Goal: Transaction & Acquisition: Subscribe to service/newsletter

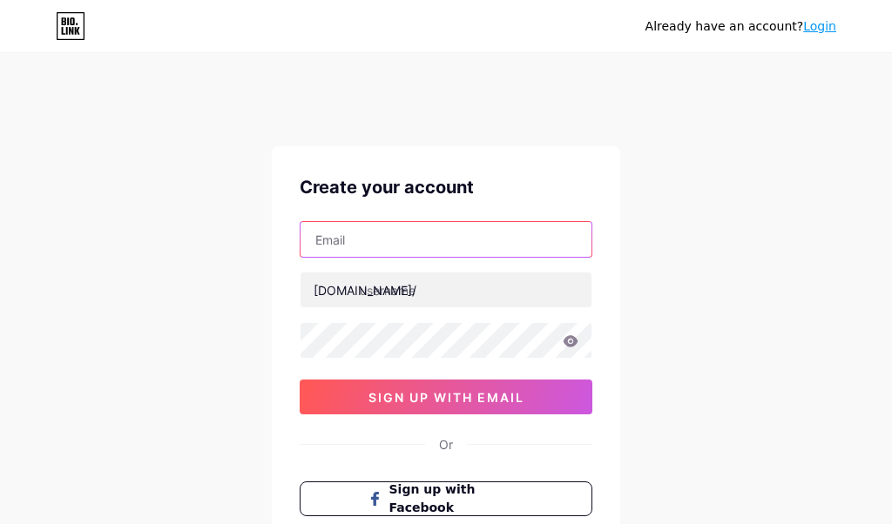
click at [347, 227] on input "text" at bounding box center [446, 239] width 291 height 35
click at [348, 236] on input "text" at bounding box center [446, 239] width 291 height 35
paste input "[EMAIL_ADDRESS][DOMAIN_NAME]"
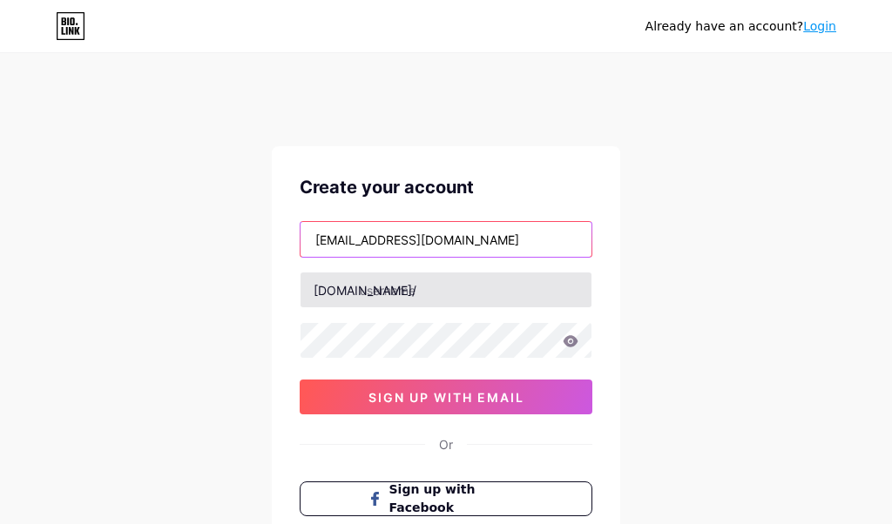
type input "[EMAIL_ADDRESS][DOMAIN_NAME]"
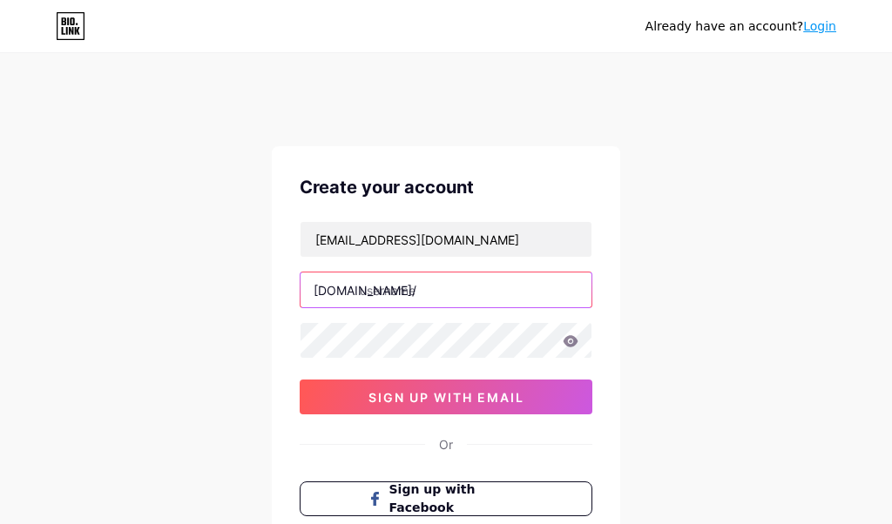
click at [416, 294] on input "text" at bounding box center [446, 290] width 291 height 35
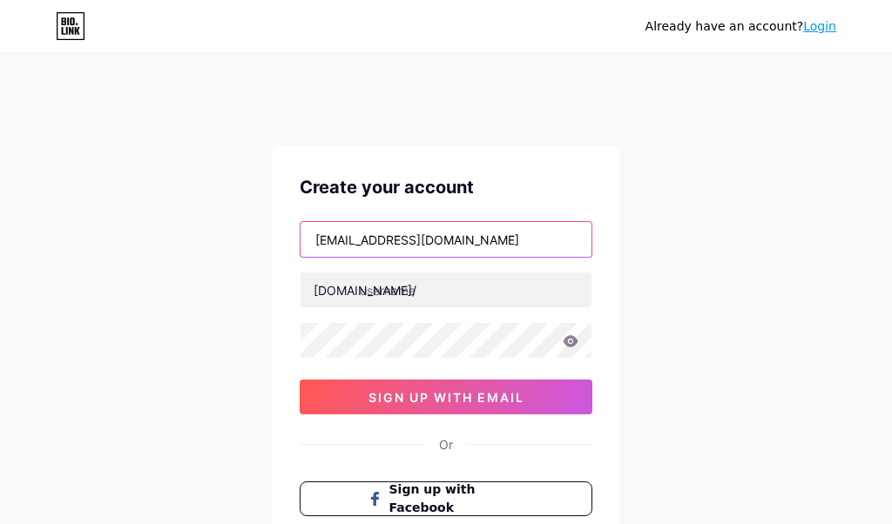
drag, startPoint x: 409, startPoint y: 242, endPoint x: 285, endPoint y: 244, distance: 124.6
click at [301, 244] on input "[EMAIL_ADDRESS][DOMAIN_NAME]" at bounding box center [446, 239] width 291 height 35
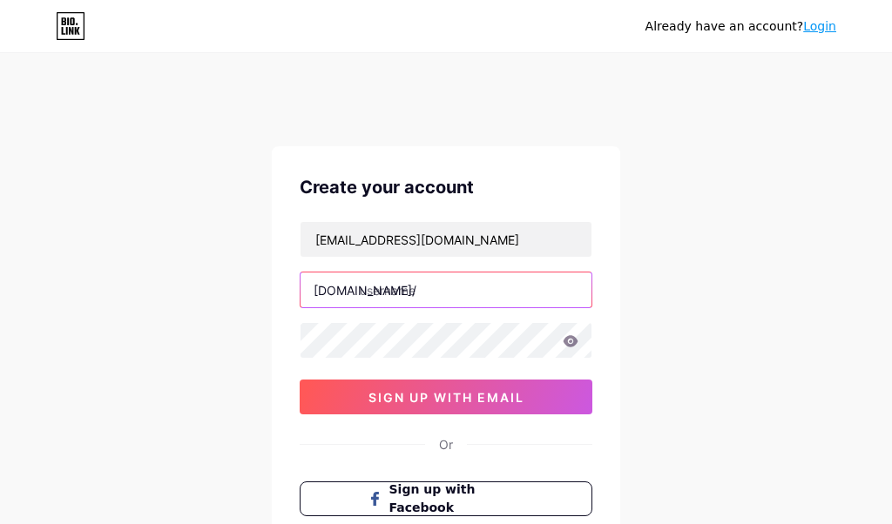
click at [406, 287] on input "text" at bounding box center [446, 290] width 291 height 35
paste input "relax and reclaim luxury cabins"
click at [391, 288] on input "relax and reclaim luxury cabins" at bounding box center [446, 290] width 291 height 35
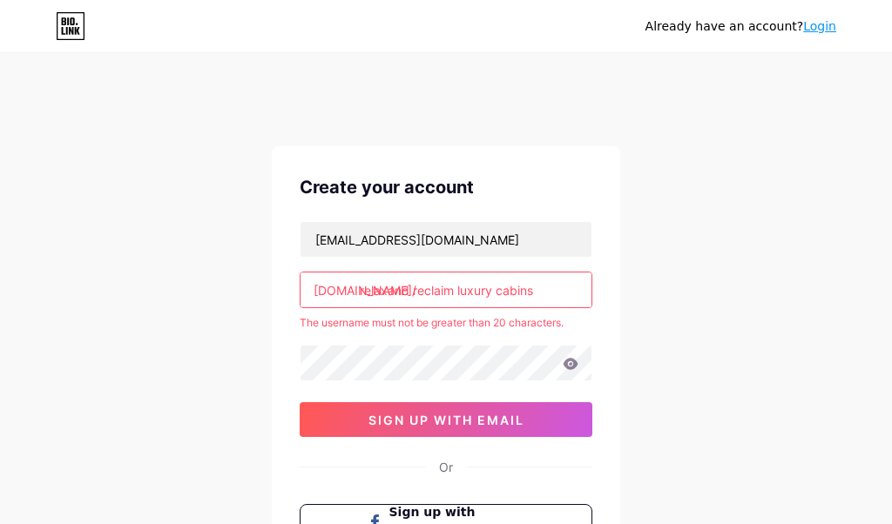
click at [412, 289] on input "relaxand reclaim luxury cabins" at bounding box center [446, 290] width 291 height 35
click at [452, 287] on input "relaxandreclaim luxury cabins" at bounding box center [446, 290] width 291 height 35
type input "relaxandreclaimluxurycabins"
drag, startPoint x: 520, startPoint y: 293, endPoint x: 361, endPoint y: 277, distance: 159.3
click at [356, 287] on input "relaxandreclaimluxurycabins" at bounding box center [446, 290] width 291 height 35
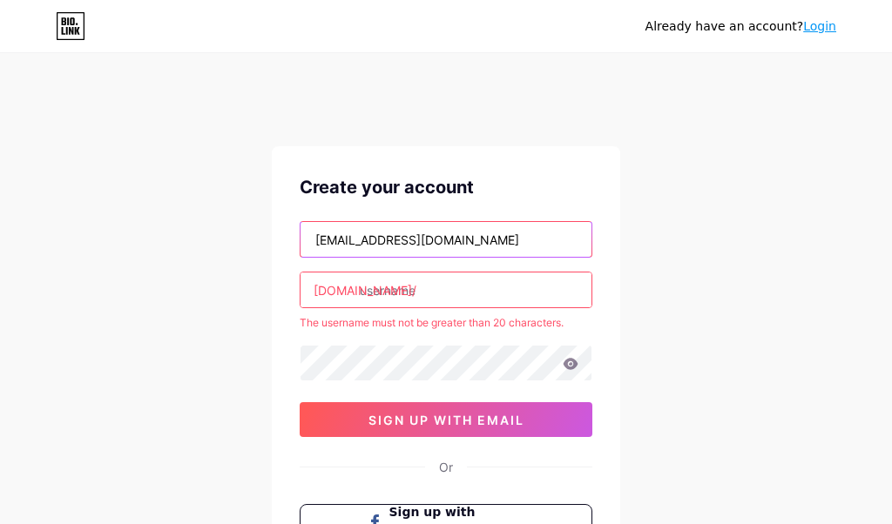
drag, startPoint x: 412, startPoint y: 241, endPoint x: 295, endPoint y: 242, distance: 116.7
click at [301, 242] on input "[EMAIL_ADDRESS][DOMAIN_NAME]" at bounding box center [446, 239] width 291 height 35
click at [427, 246] on input "[EMAIL_ADDRESS][DOMAIN_NAME]" at bounding box center [446, 239] width 291 height 35
drag, startPoint x: 409, startPoint y: 236, endPoint x: 299, endPoint y: 236, distance: 110.6
click at [301, 236] on input "[EMAIL_ADDRESS][DOMAIN_NAME]" at bounding box center [446, 239] width 291 height 35
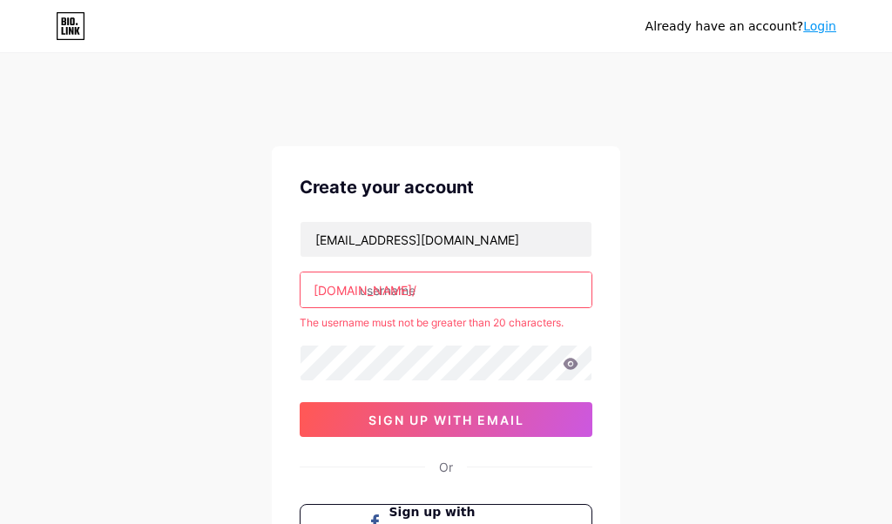
drag, startPoint x: 375, startPoint y: 283, endPoint x: 384, endPoint y: 288, distance: 10.2
click at [379, 285] on input "text" at bounding box center [446, 290] width 291 height 35
paste input "relaxluxurycabin"
type input "relaxluxurycabin"
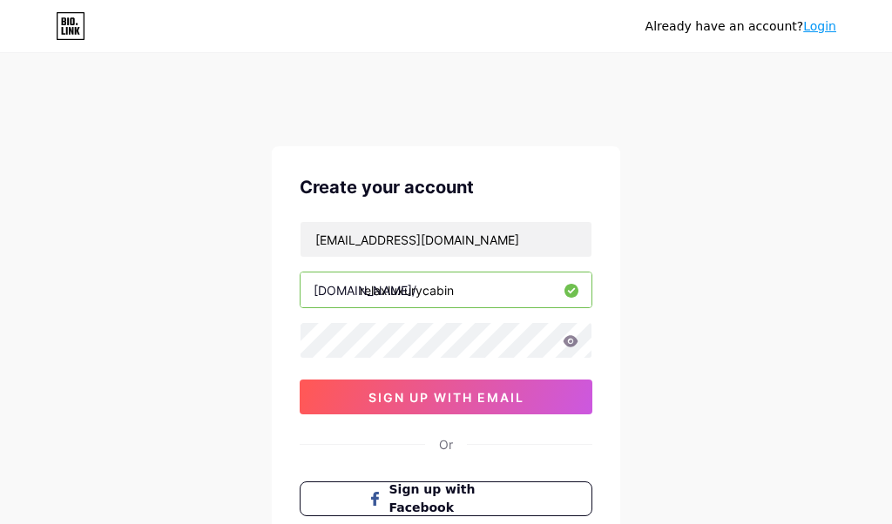
click at [627, 171] on div "Already have an account? Login Create your account [EMAIL_ADDRESS][DOMAIN_NAME]…" at bounding box center [446, 368] width 892 height 666
drag, startPoint x: 462, startPoint y: 284, endPoint x: 471, endPoint y: 293, distance: 12.9
click at [471, 293] on input "relaxluxurycabin" at bounding box center [446, 290] width 291 height 35
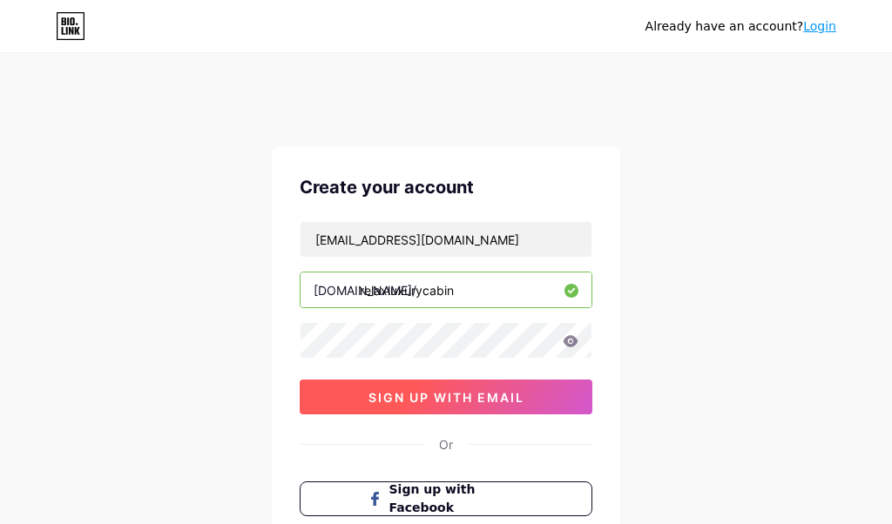
click at [443, 396] on span "sign up with email" at bounding box center [446, 397] width 156 height 15
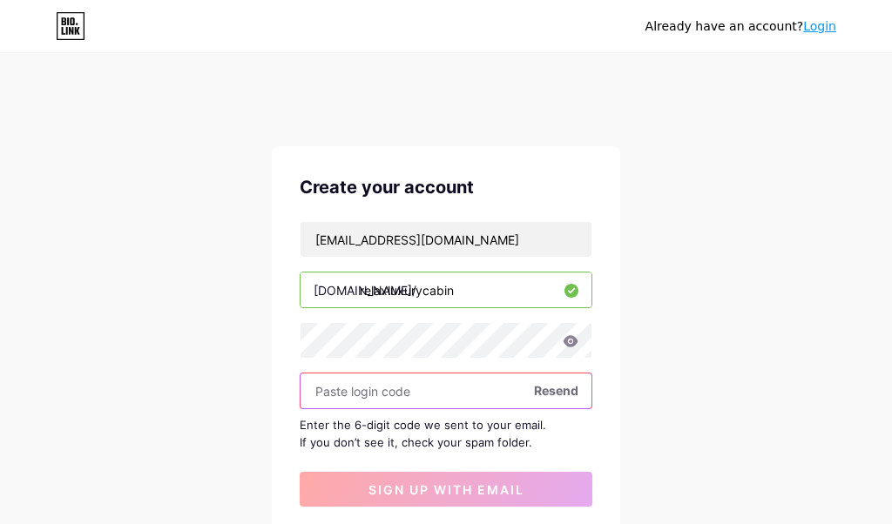
paste input "871437"
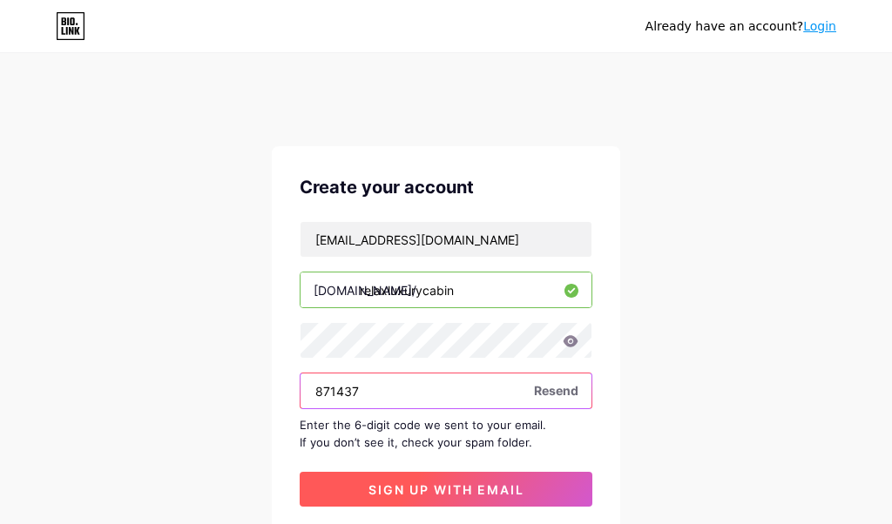
type input "871437"
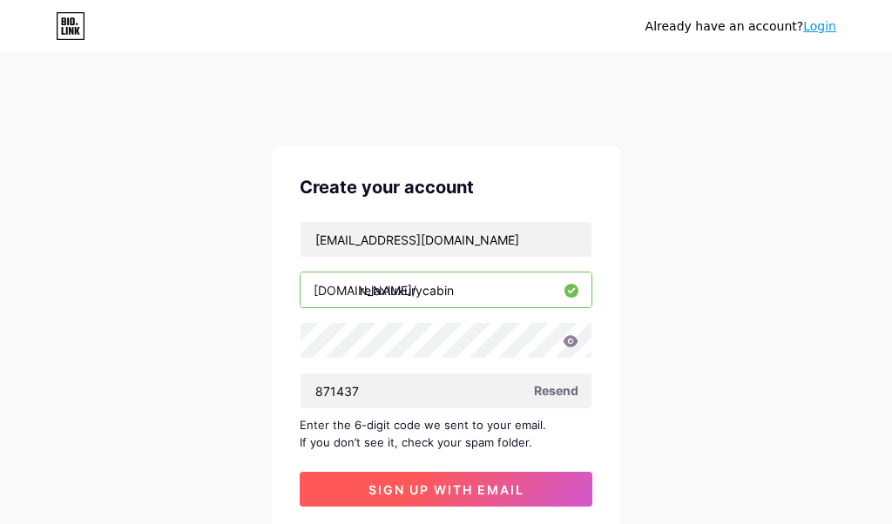
click at [414, 477] on button "sign up with email" at bounding box center [446, 489] width 293 height 35
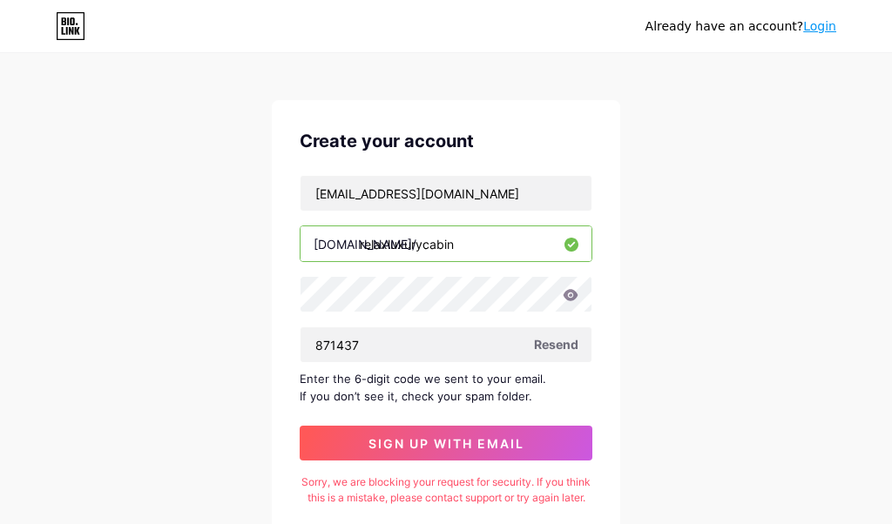
scroll to position [99, 0]
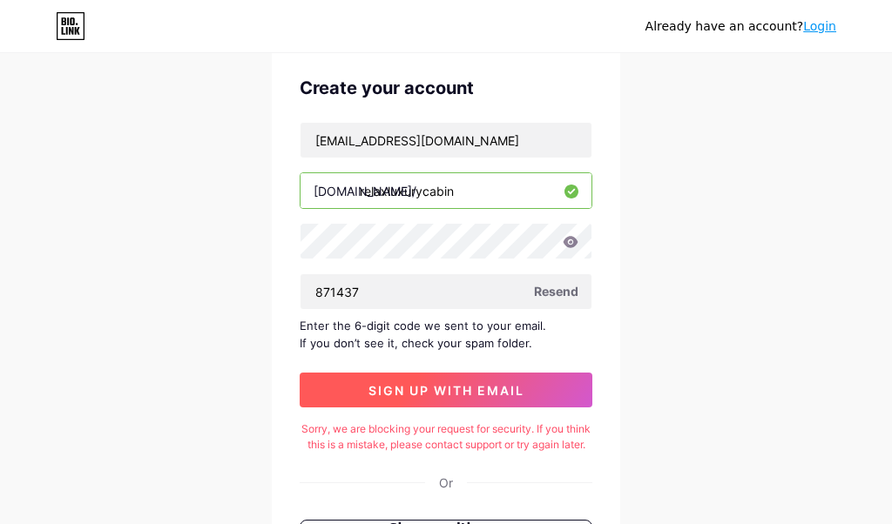
click at [471, 396] on span "sign up with email" at bounding box center [446, 390] width 156 height 15
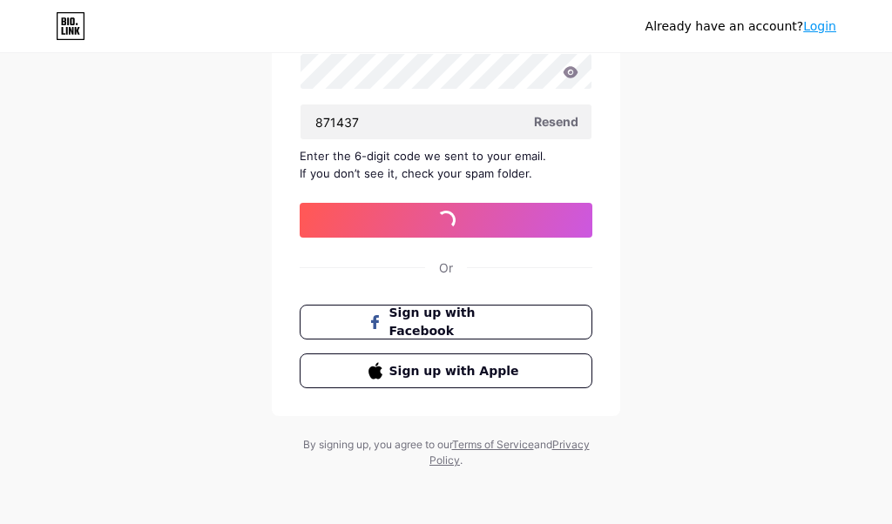
scroll to position [35, 0]
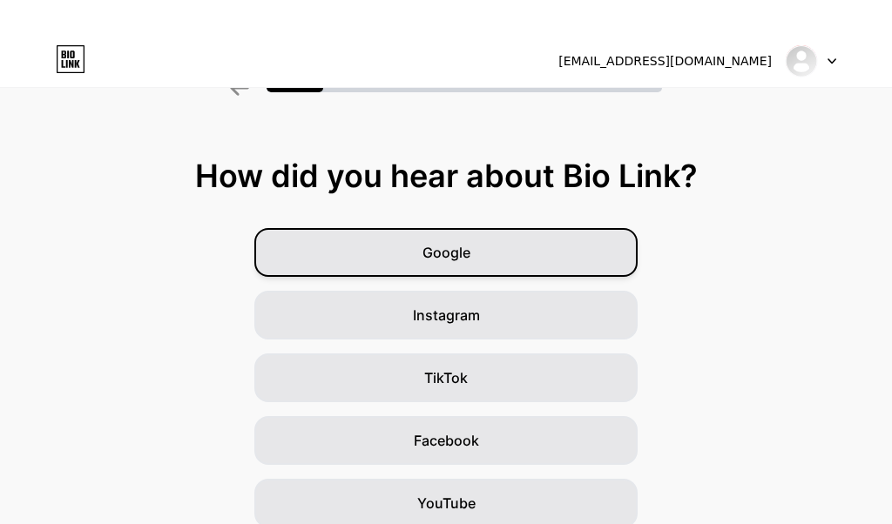
click at [480, 252] on div "Google" at bounding box center [445, 252] width 383 height 49
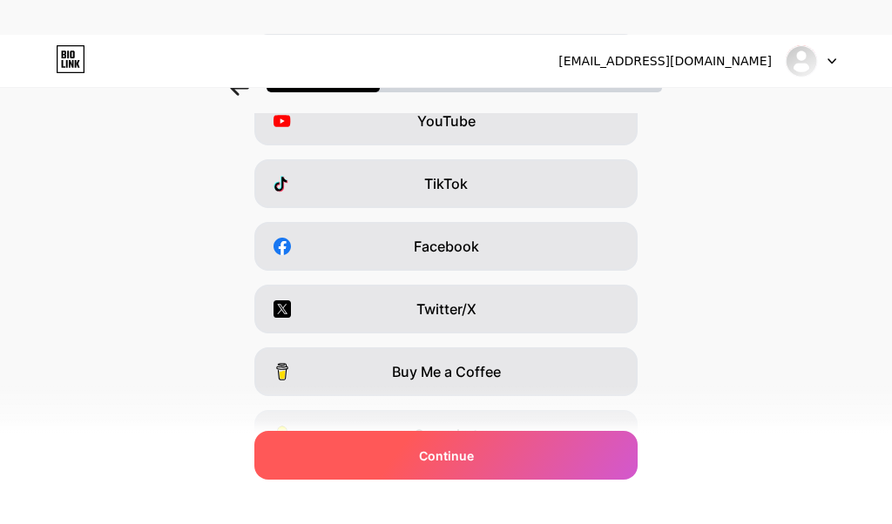
scroll to position [199, 0]
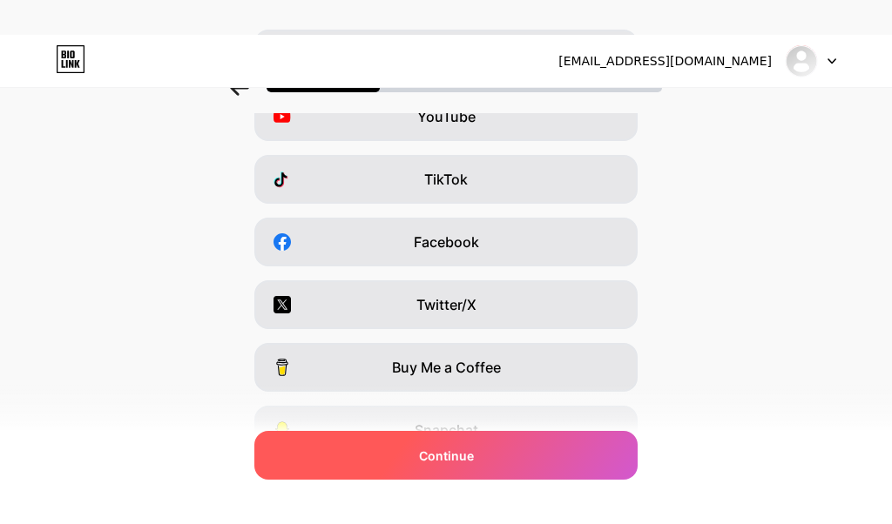
click at [518, 459] on div "Continue" at bounding box center [445, 455] width 383 height 49
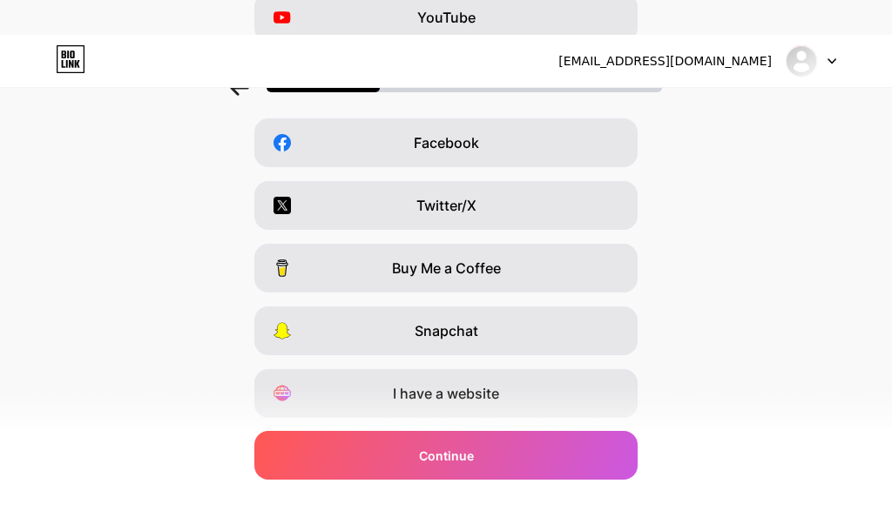
scroll to position [348, 0]
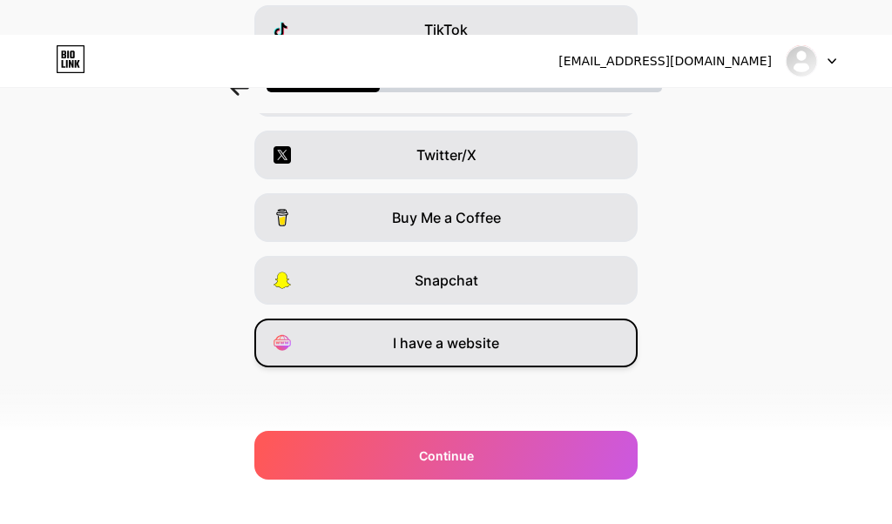
click at [454, 348] on span "I have a website" at bounding box center [446, 343] width 106 height 21
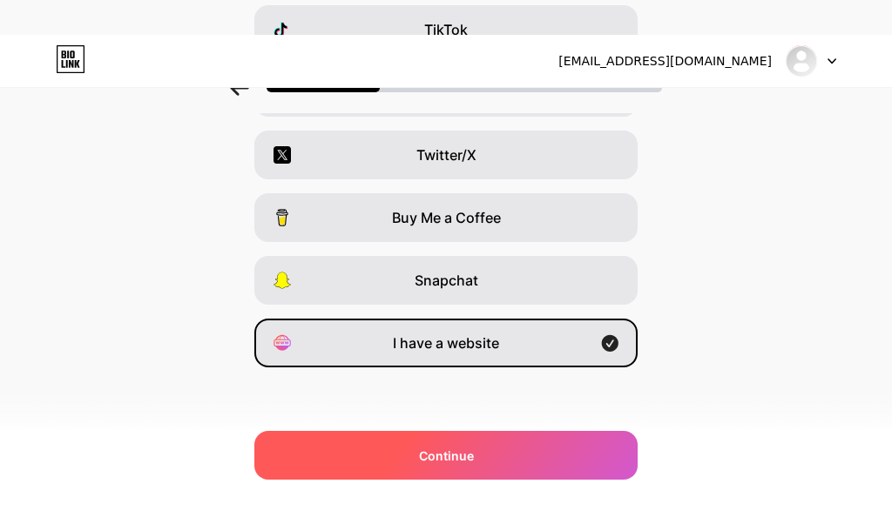
click at [476, 451] on div "Continue" at bounding box center [445, 455] width 383 height 49
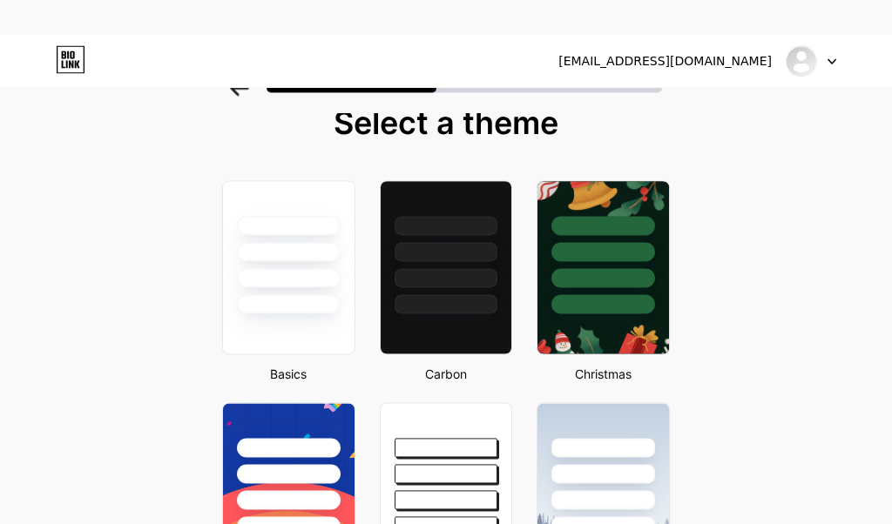
scroll to position [99, 0]
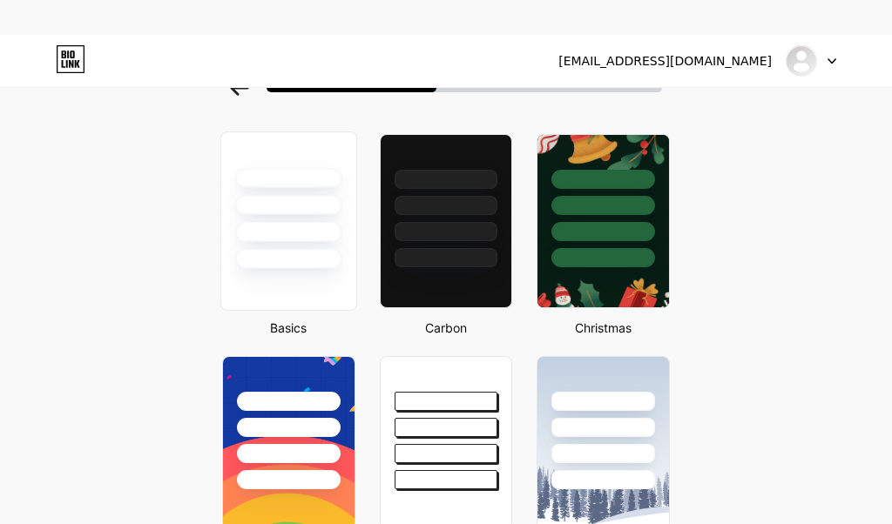
click at [265, 249] on div at bounding box center [288, 259] width 106 height 20
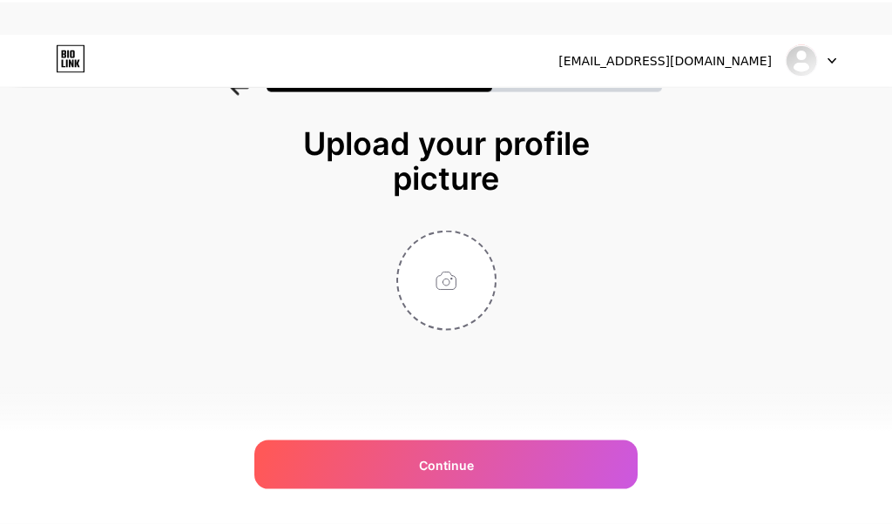
scroll to position [35, 0]
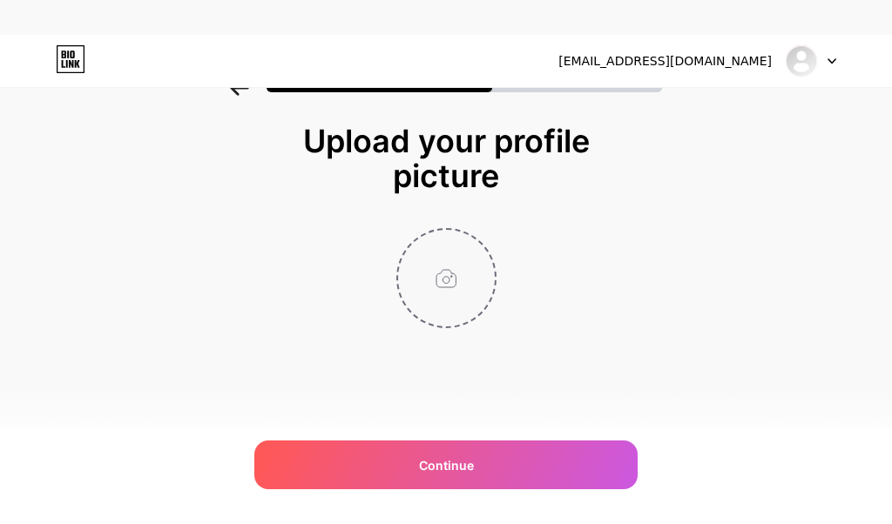
click at [445, 271] on input "file" at bounding box center [446, 278] width 97 height 97
type input "C:\fakepath\relax-and-reclaim-luxury-cabins-logo.png"
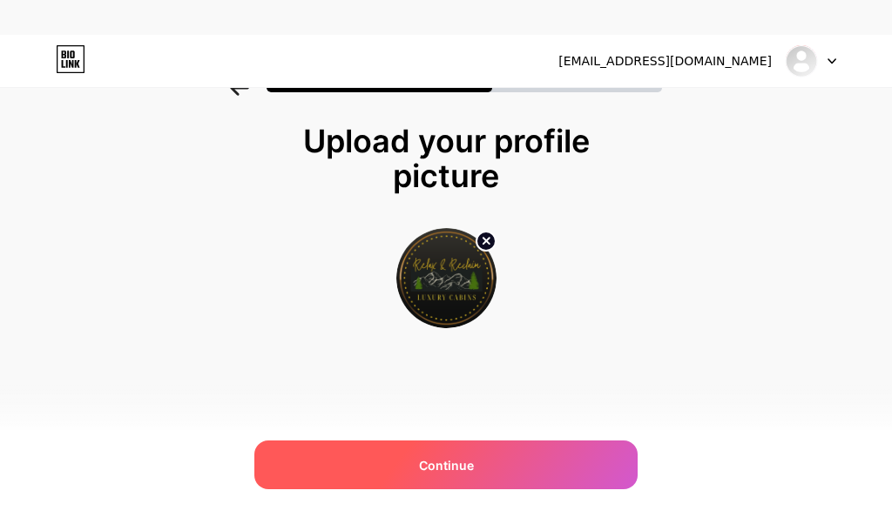
drag, startPoint x: 450, startPoint y: 469, endPoint x: 466, endPoint y: 476, distance: 17.2
click at [461, 473] on span "Continue" at bounding box center [446, 465] width 55 height 18
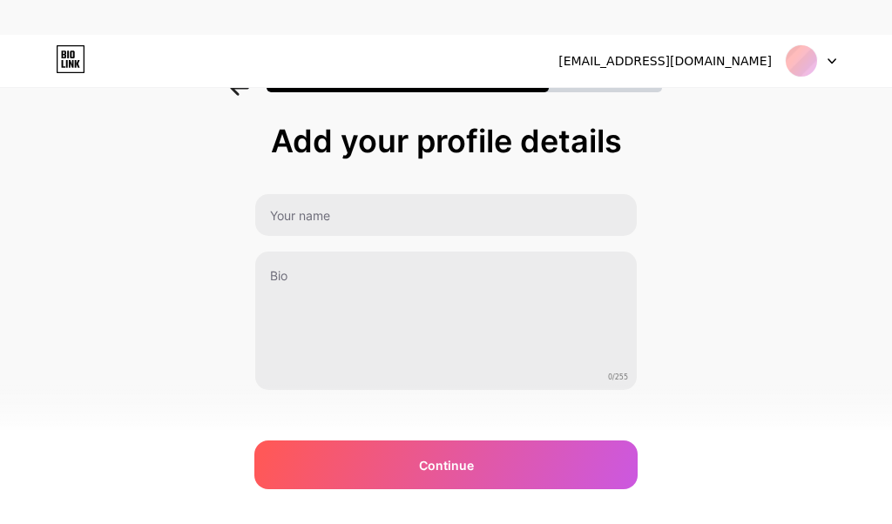
scroll to position [0, 0]
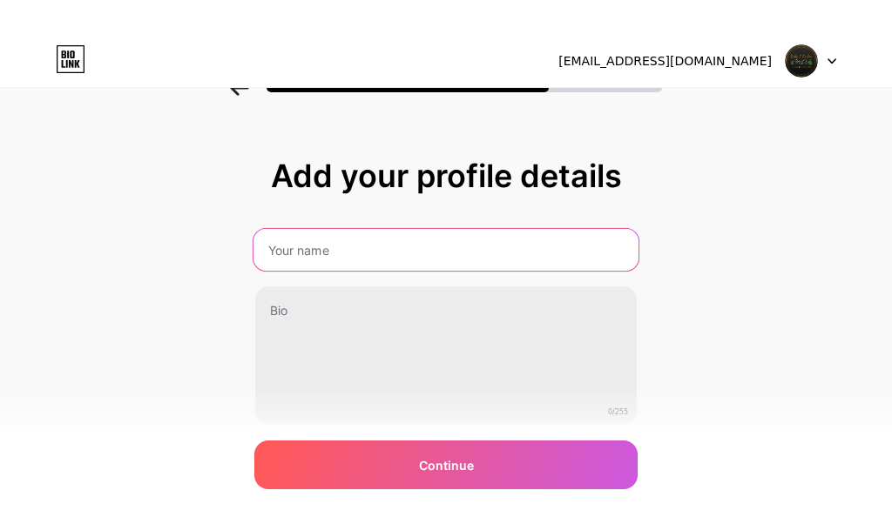
click at [350, 235] on input "text" at bounding box center [445, 250] width 385 height 42
paste input "Relax and Reclaim Luxury Cabins"
type input "Relax and Reclaim Luxury Cabins"
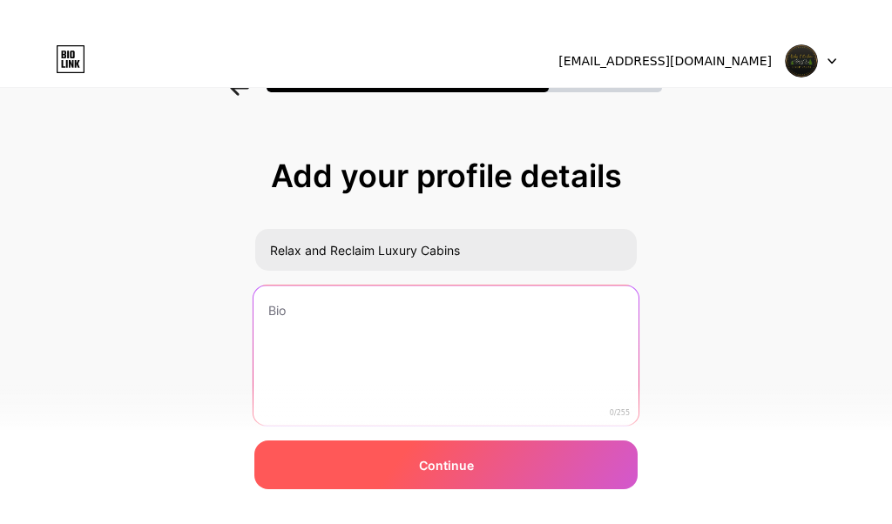
drag, startPoint x: 343, startPoint y: 348, endPoint x: 318, endPoint y: 447, distance: 101.6
click at [343, 350] on textarea at bounding box center [445, 357] width 385 height 142
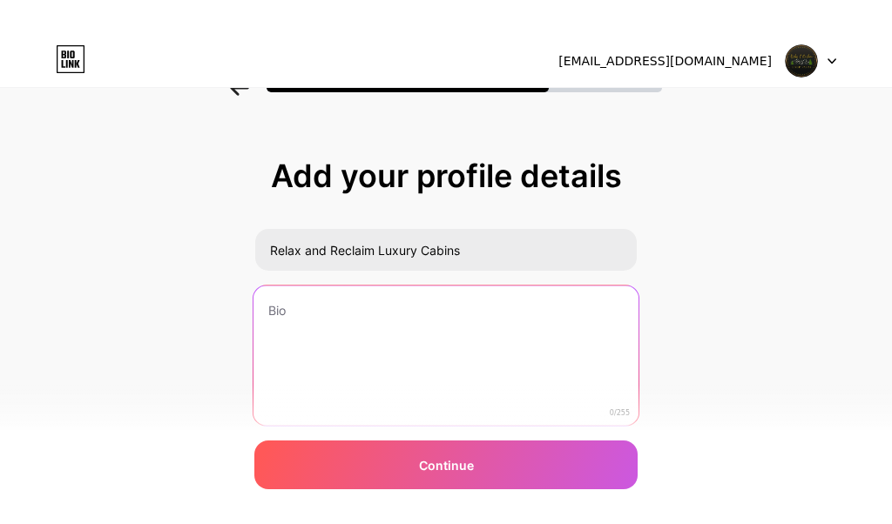
paste textarea "Relax and Reclaim Luxury Cabins offers upscale cabin rentals in the heart of [G…"
type textarea "Relax and Reclaim Luxury Cabins offers upscale cabin rentals in the heart of [G…"
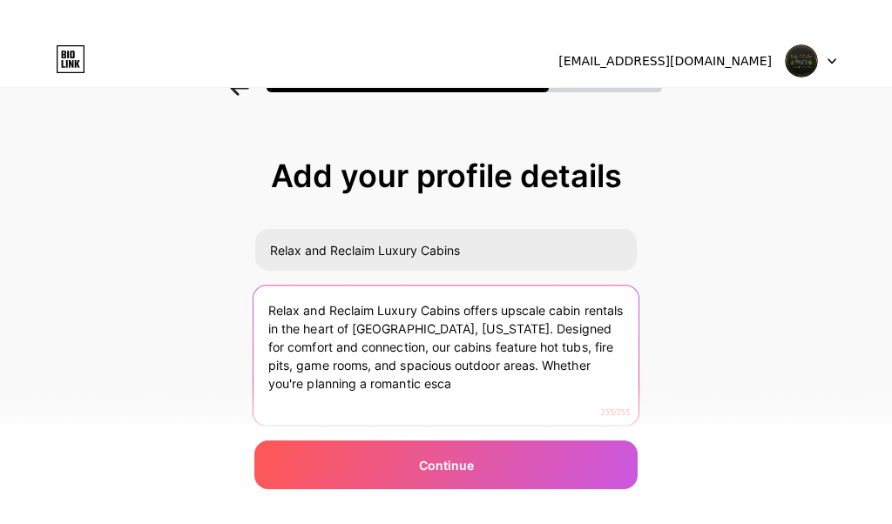
drag, startPoint x: 479, startPoint y: 388, endPoint x: 171, endPoint y: 276, distance: 327.9
click at [253, 286] on textarea "Relax and Reclaim Luxury Cabins offers upscale cabin rentals in the heart of [G…" at bounding box center [445, 357] width 385 height 142
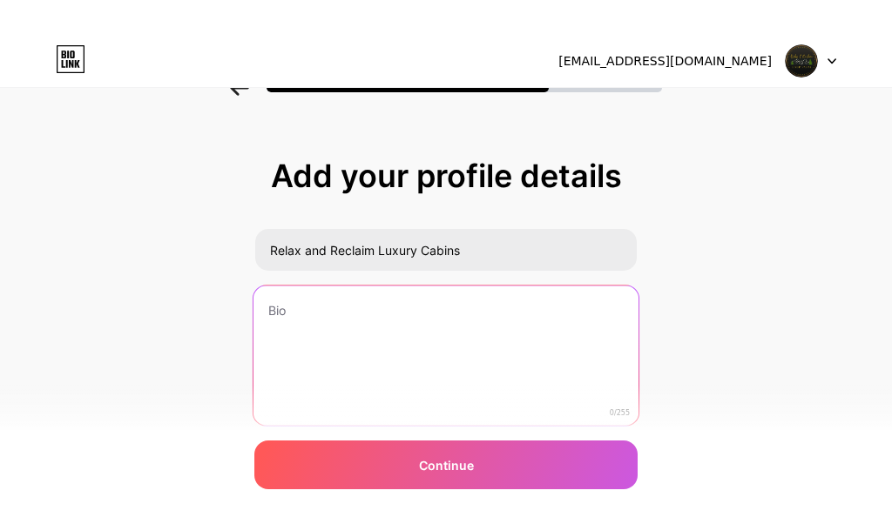
paste textarea "Relax and Reclaim Luxury Cabins in [GEOGRAPHIC_DATA], [GEOGRAPHIC_DATA] offers …"
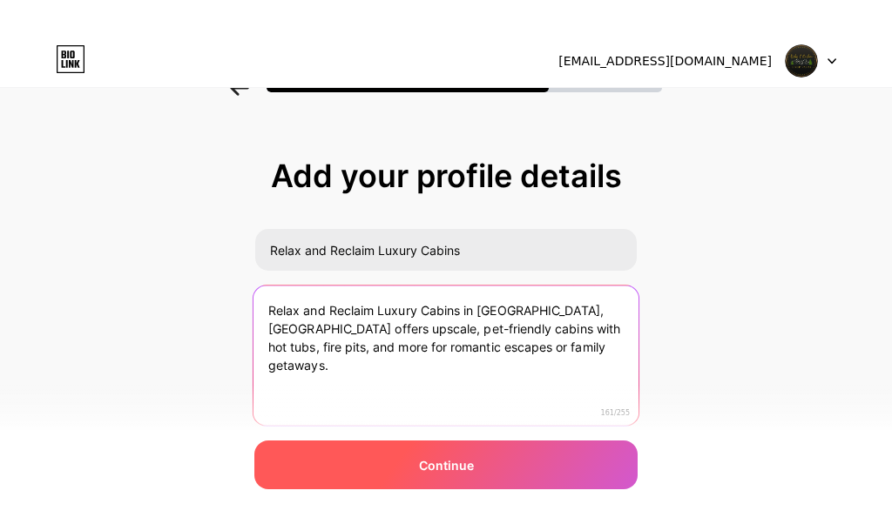
type textarea "Relax and Reclaim Luxury Cabins in [GEOGRAPHIC_DATA], [GEOGRAPHIC_DATA] offers …"
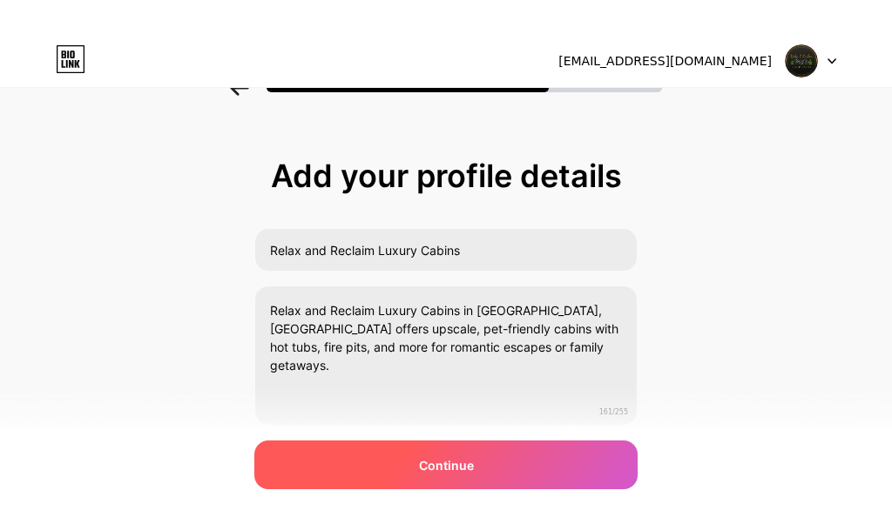
click at [394, 460] on div "Continue" at bounding box center [445, 465] width 383 height 49
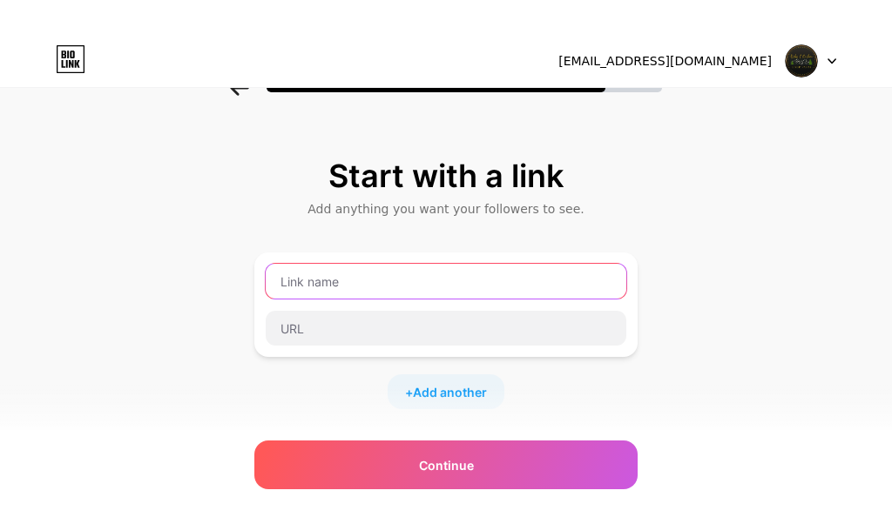
click at [319, 269] on input "text" at bounding box center [446, 281] width 361 height 35
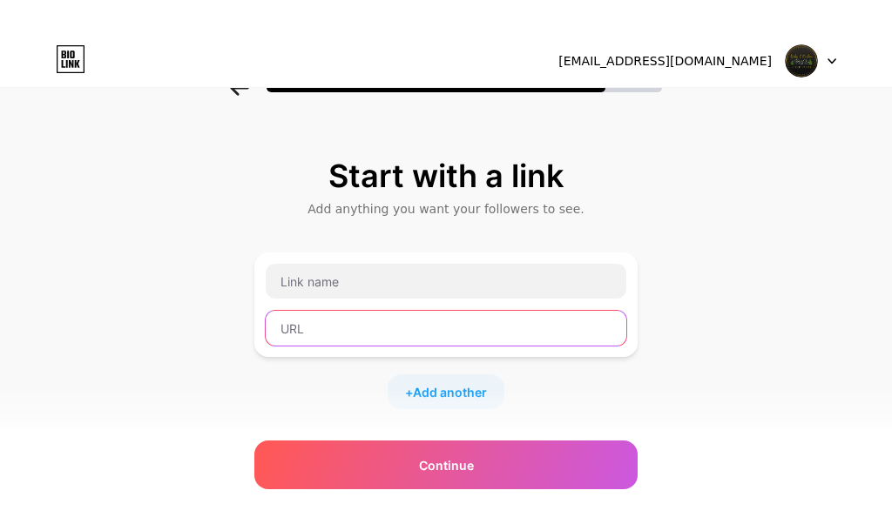
click at [459, 326] on input "text" at bounding box center [446, 328] width 361 height 35
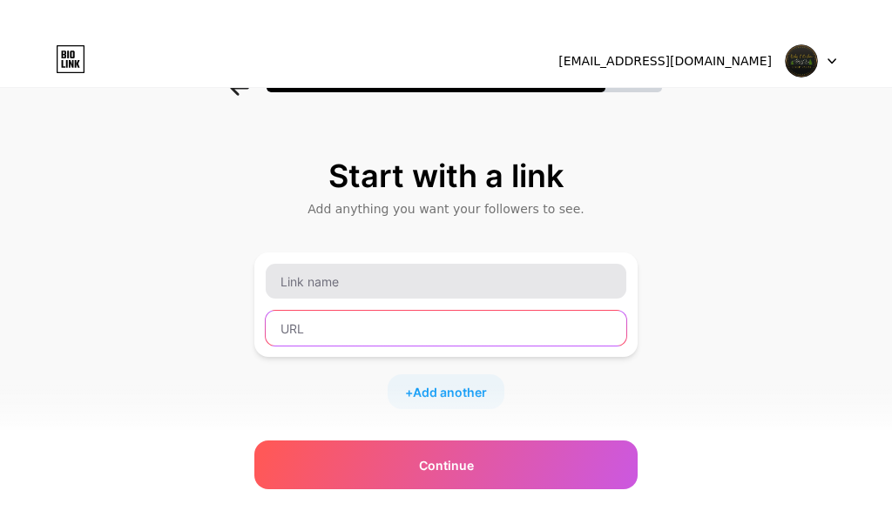
paste input "[URL][DOMAIN_NAME]"
type input "[URL][DOMAIN_NAME]"
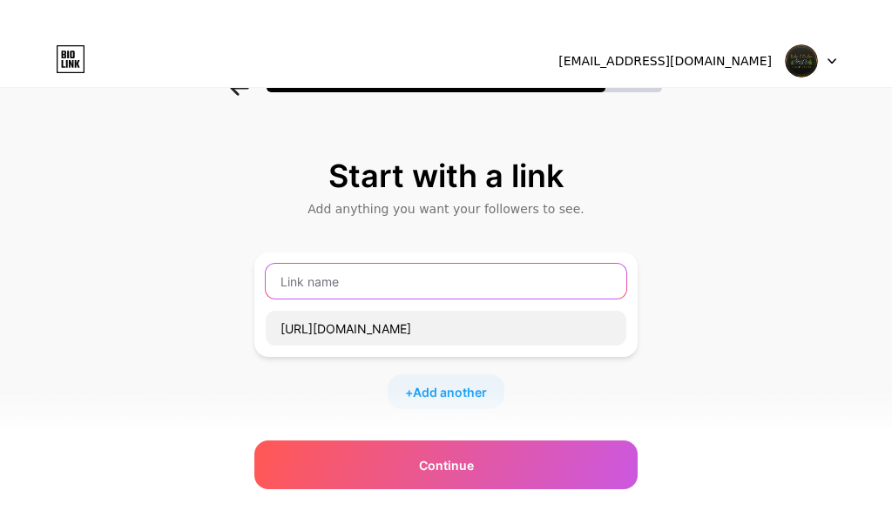
click at [368, 287] on input "text" at bounding box center [446, 281] width 361 height 35
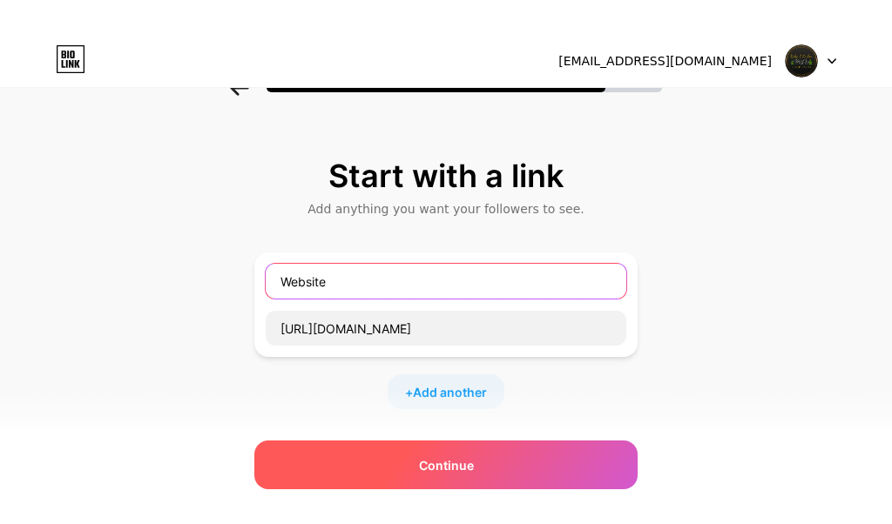
type input "Website"
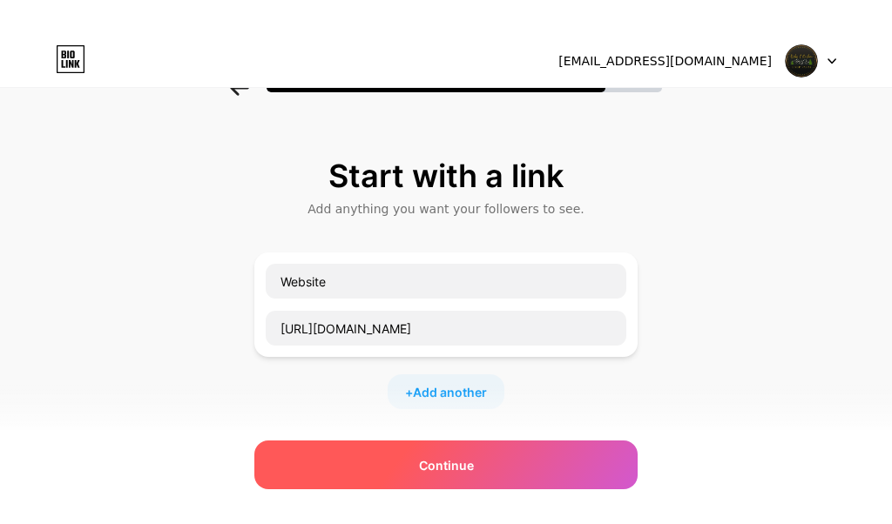
click at [447, 449] on div "Continue" at bounding box center [445, 465] width 383 height 49
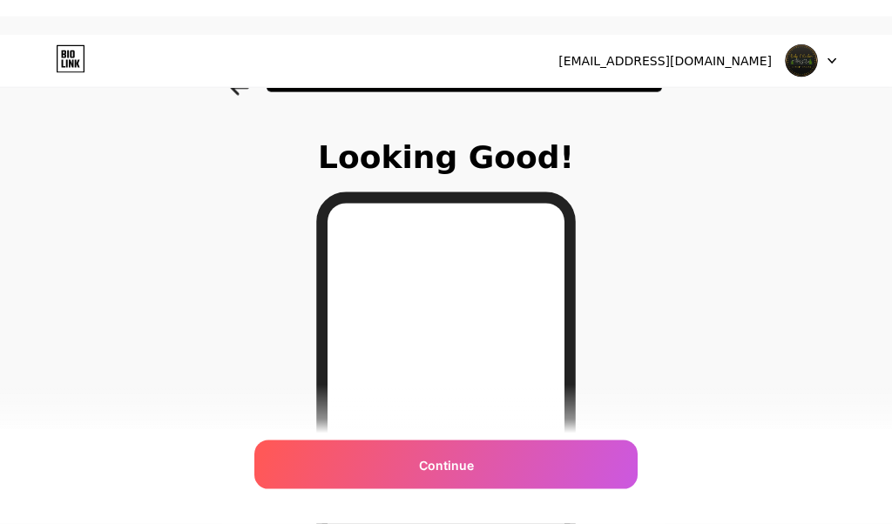
scroll to position [386, 0]
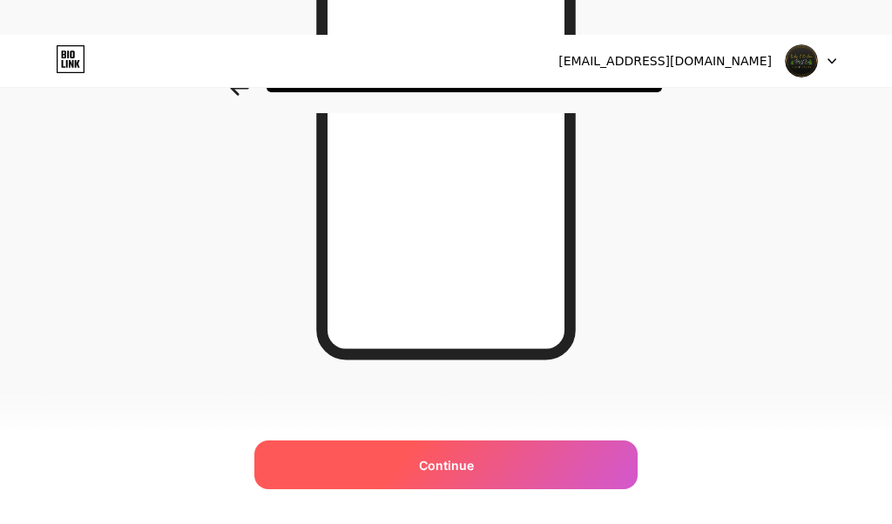
click at [508, 452] on div "Continue" at bounding box center [445, 465] width 383 height 49
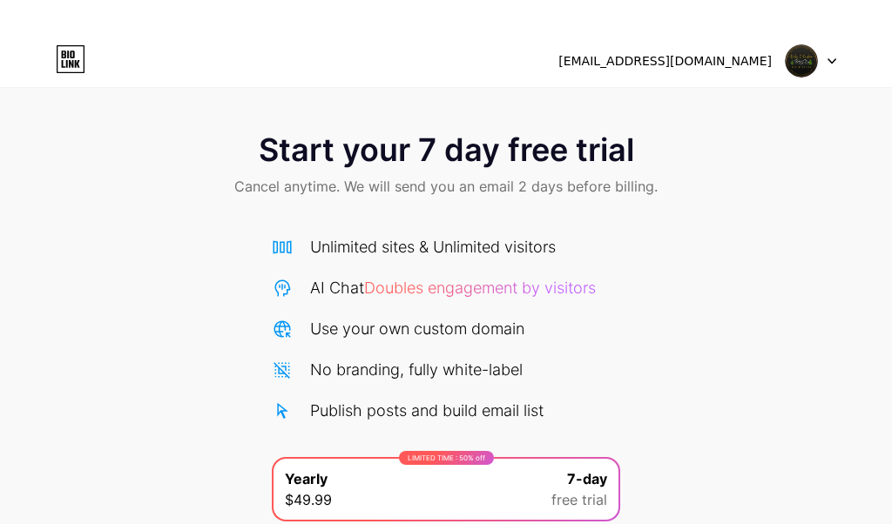
scroll to position [212, 0]
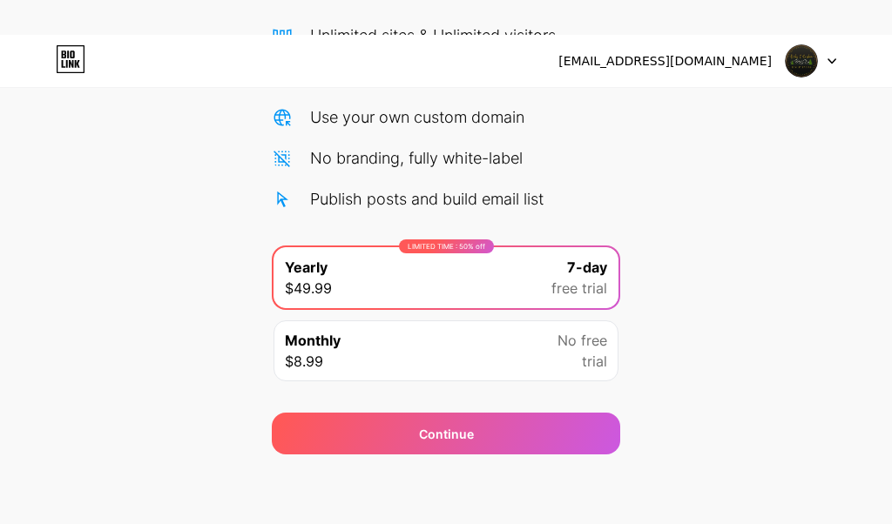
click at [441, 341] on div "Monthly $8.99 No free trial" at bounding box center [446, 351] width 345 height 61
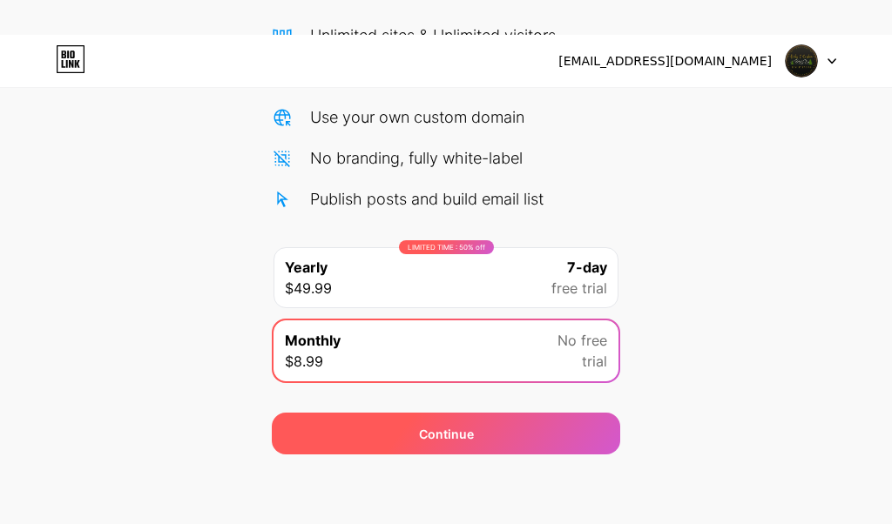
click at [506, 454] on div "Continue" at bounding box center [446, 434] width 348 height 42
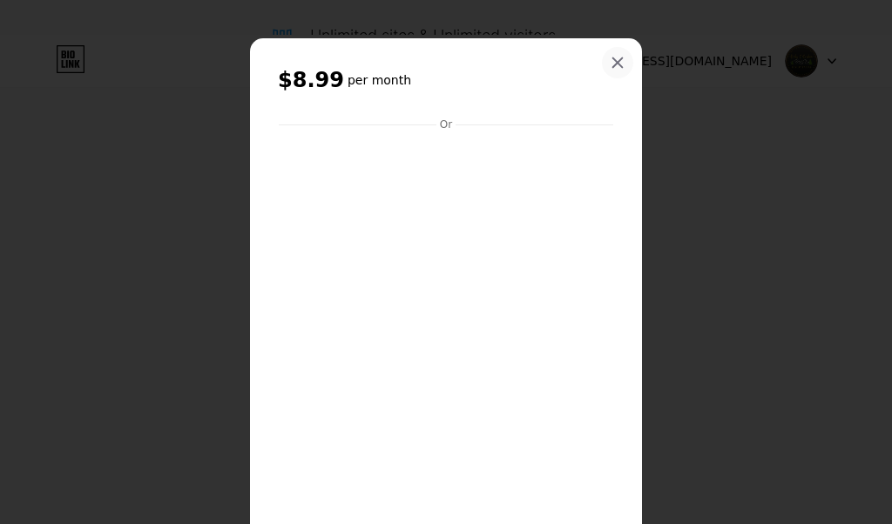
click at [613, 62] on icon at bounding box center [618, 63] width 14 height 14
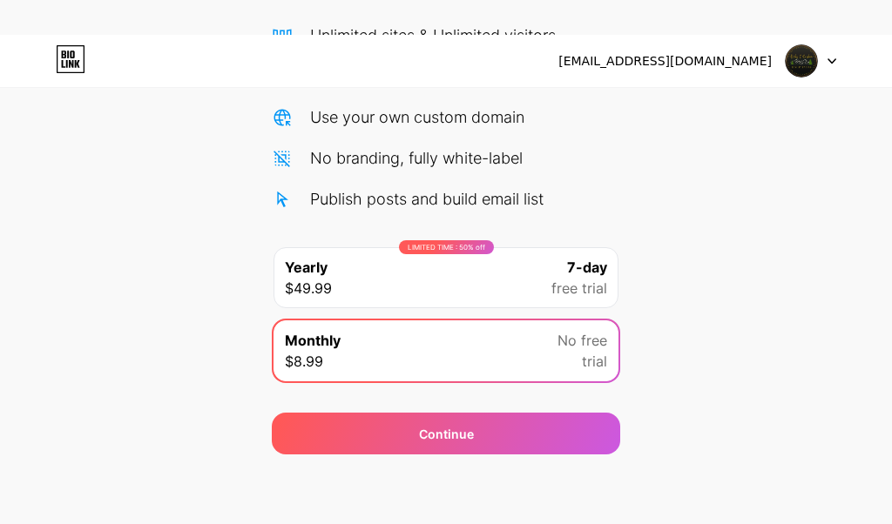
scroll to position [0, 0]
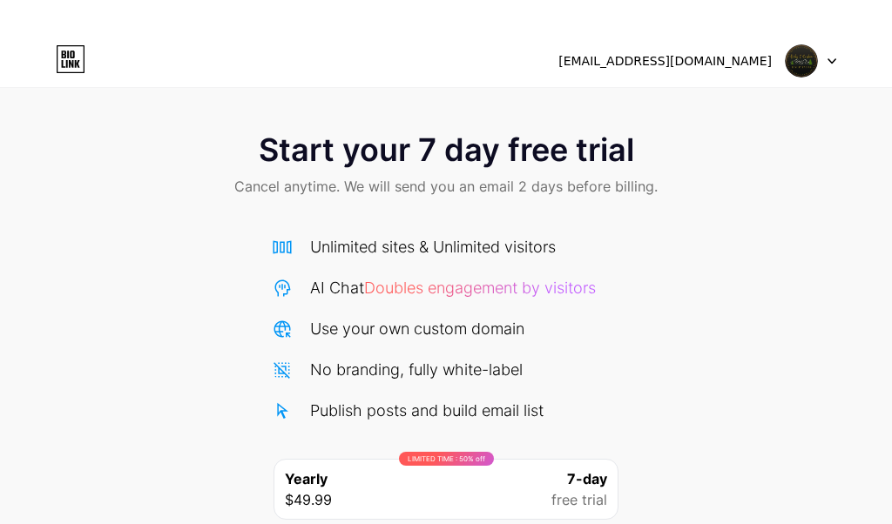
click at [814, 64] on img at bounding box center [801, 60] width 33 height 33
click at [666, 73] on div "[EMAIL_ADDRESS][DOMAIN_NAME]" at bounding box center [697, 60] width 278 height 31
click at [669, 59] on div "[EMAIL_ADDRESS][DOMAIN_NAME]" at bounding box center [664, 61] width 213 height 18
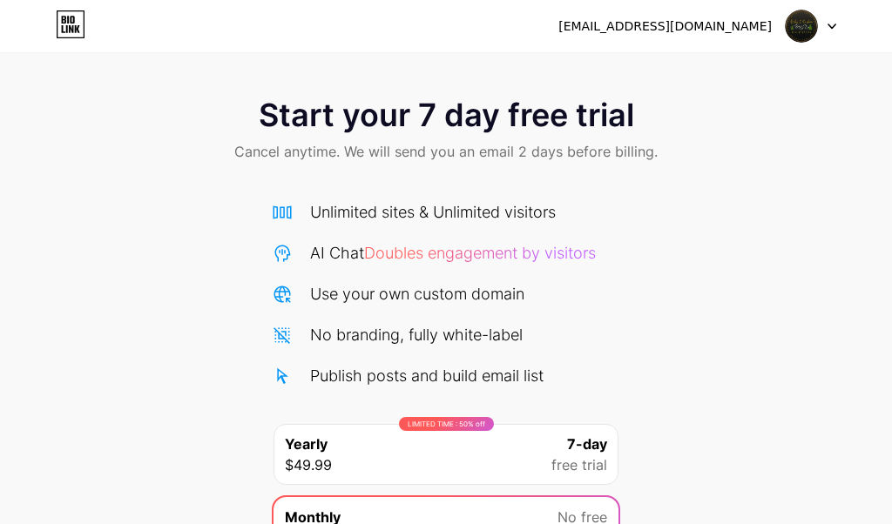
scroll to position [177, 0]
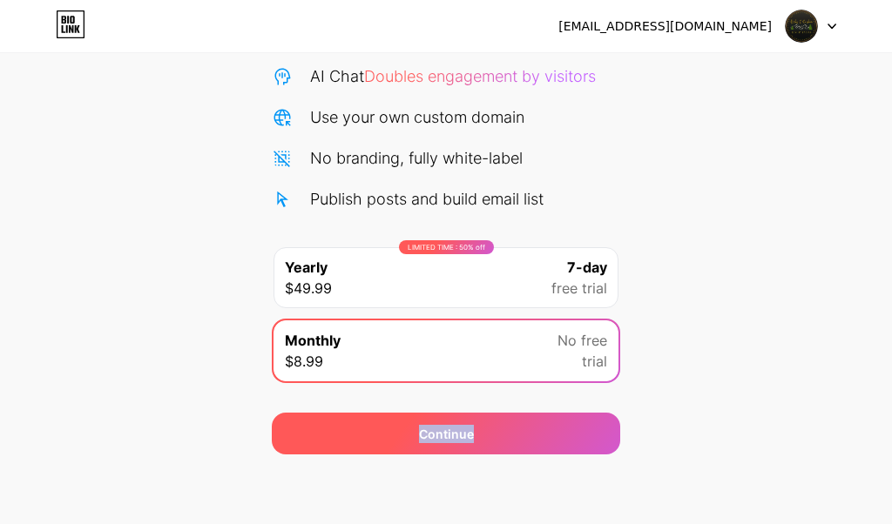
drag, startPoint x: 420, startPoint y: 437, endPoint x: 487, endPoint y: 427, distance: 67.9
click at [487, 427] on div "Continue" at bounding box center [446, 434] width 348 height 42
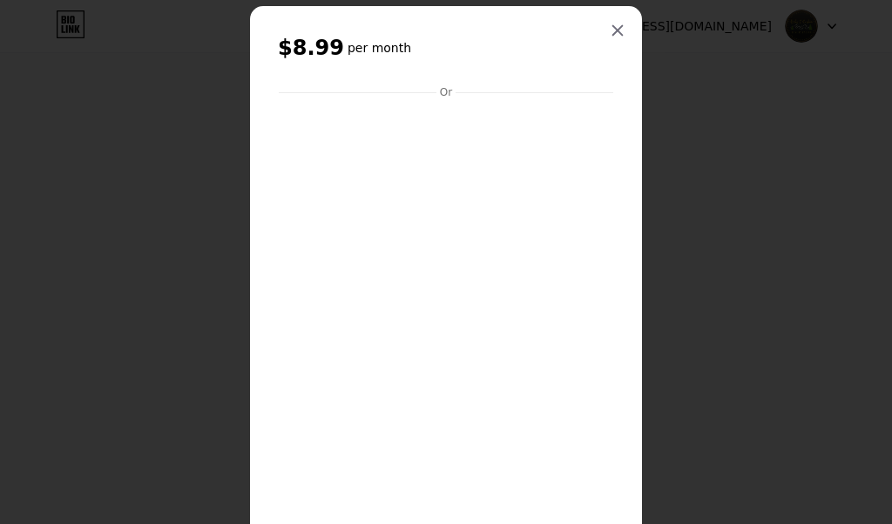
scroll to position [0, 0]
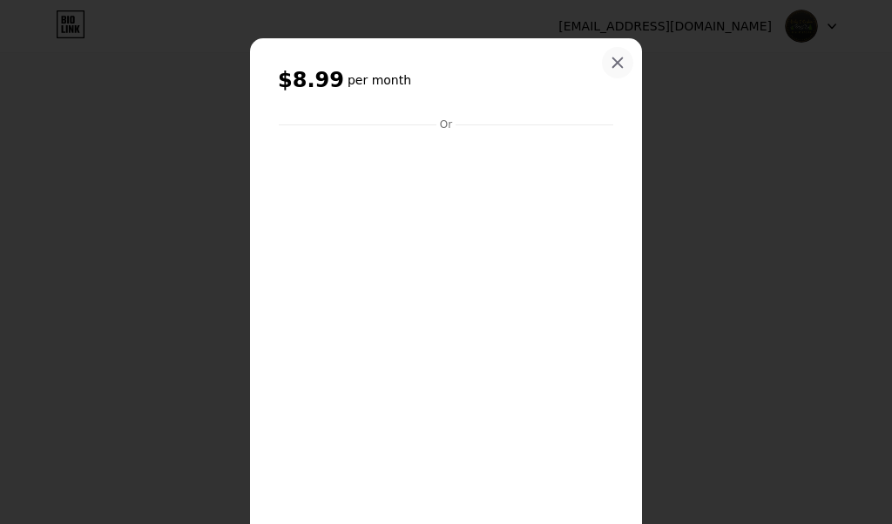
click at [618, 64] on icon at bounding box center [618, 63] width 10 height 10
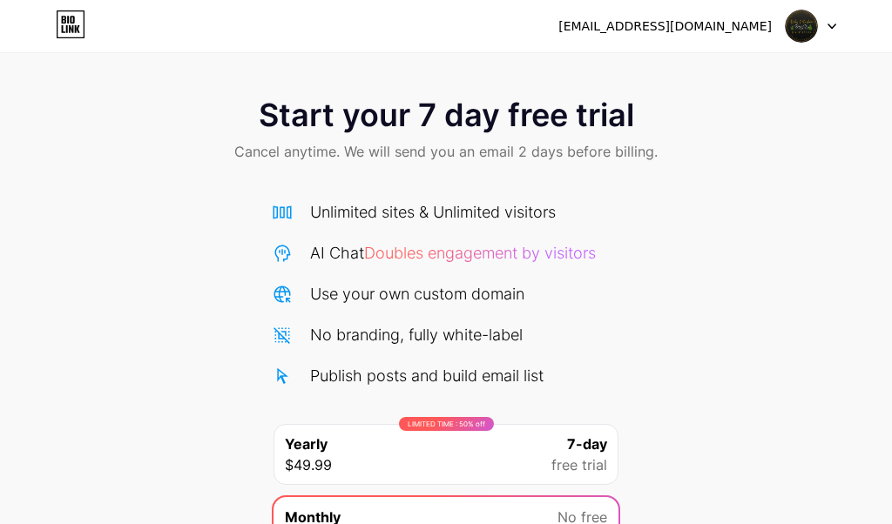
click at [814, 32] on img at bounding box center [801, 26] width 33 height 33
click at [672, 31] on div "[EMAIL_ADDRESS][DOMAIN_NAME]" at bounding box center [664, 26] width 213 height 18
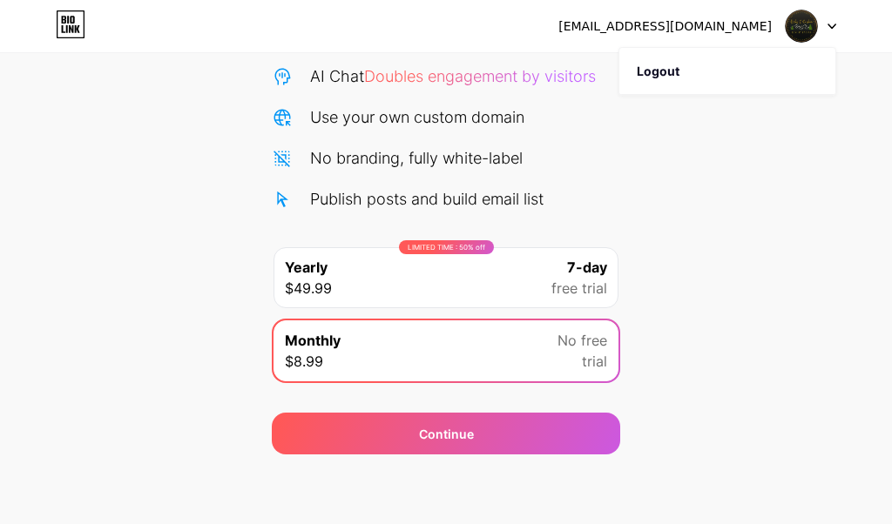
click at [445, 248] on div "LIMITED TIME : 50% off" at bounding box center [446, 247] width 95 height 14
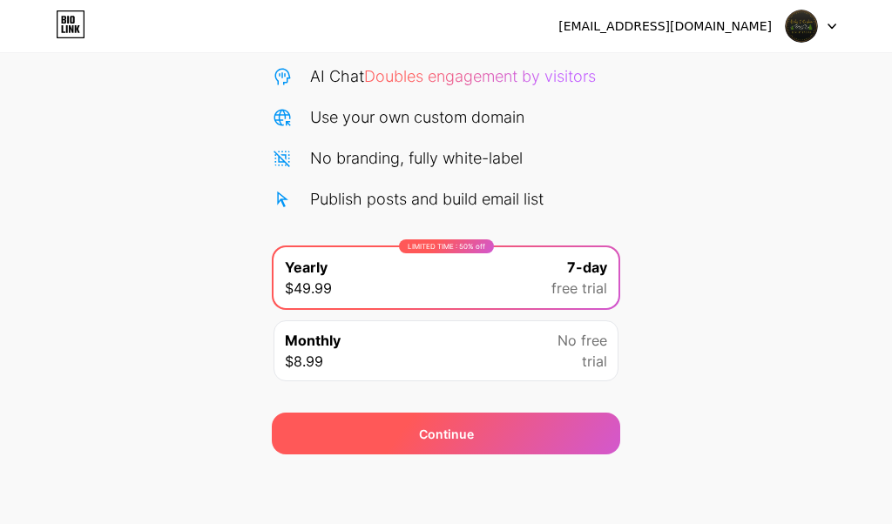
click at [497, 440] on div "Continue" at bounding box center [446, 434] width 348 height 42
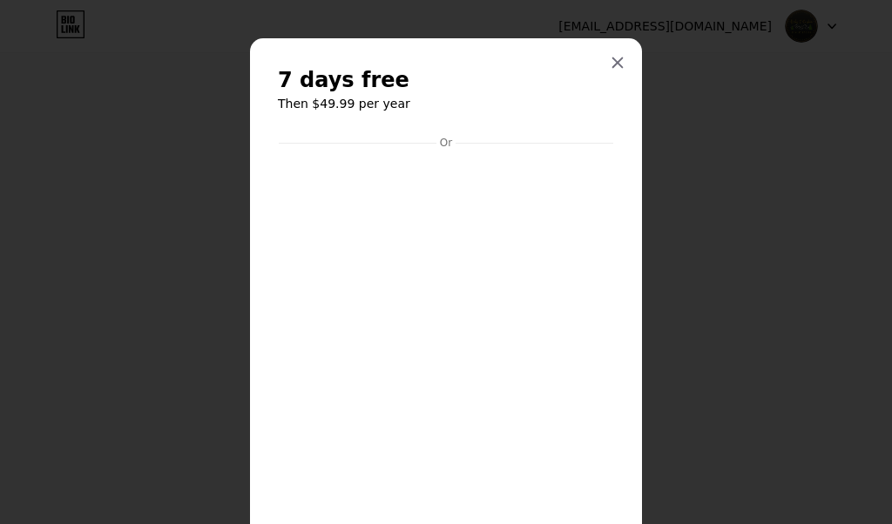
scroll to position [205, 0]
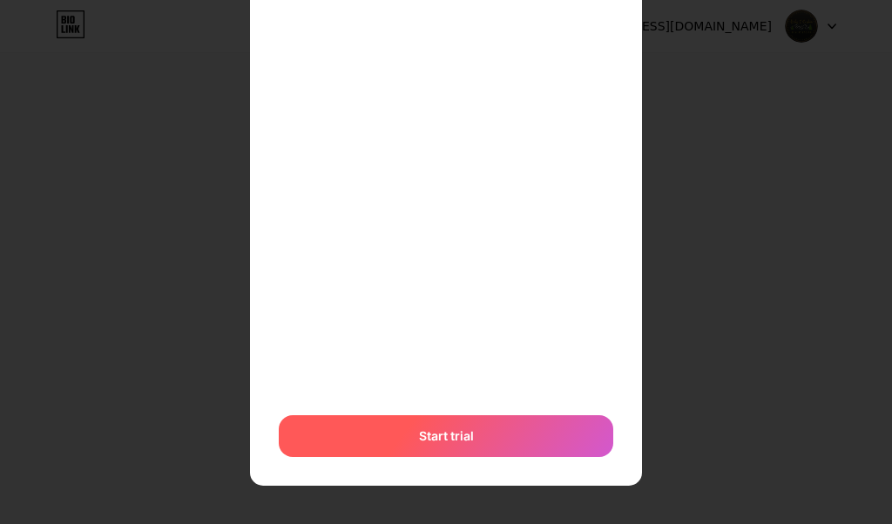
click at [421, 437] on span "Start trial" at bounding box center [446, 436] width 55 height 18
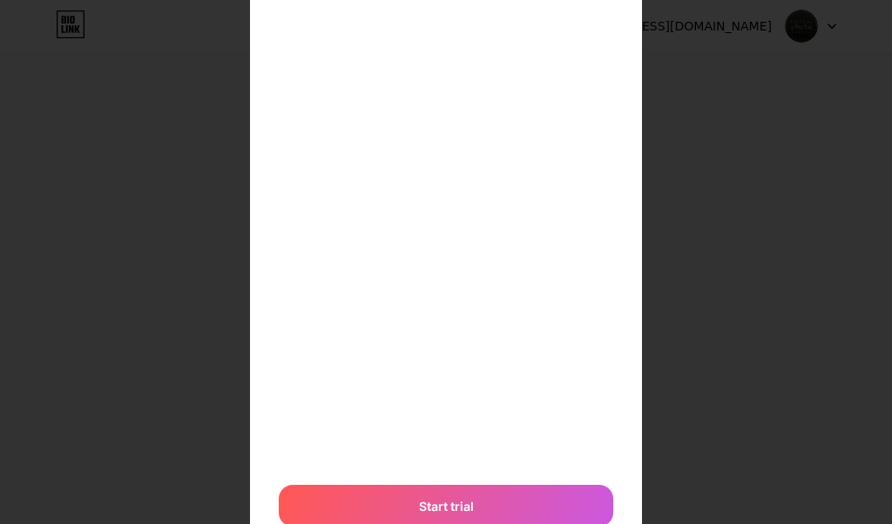
scroll to position [0, 0]
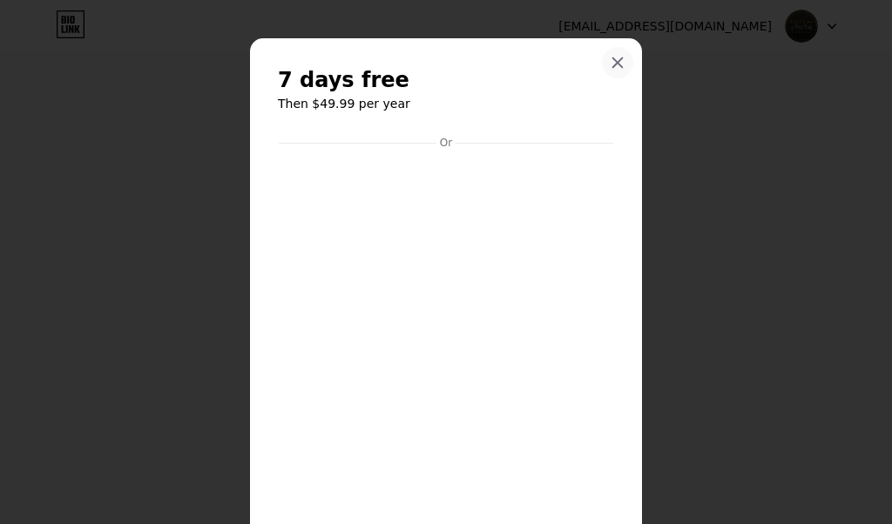
click at [618, 68] on icon at bounding box center [618, 63] width 14 height 14
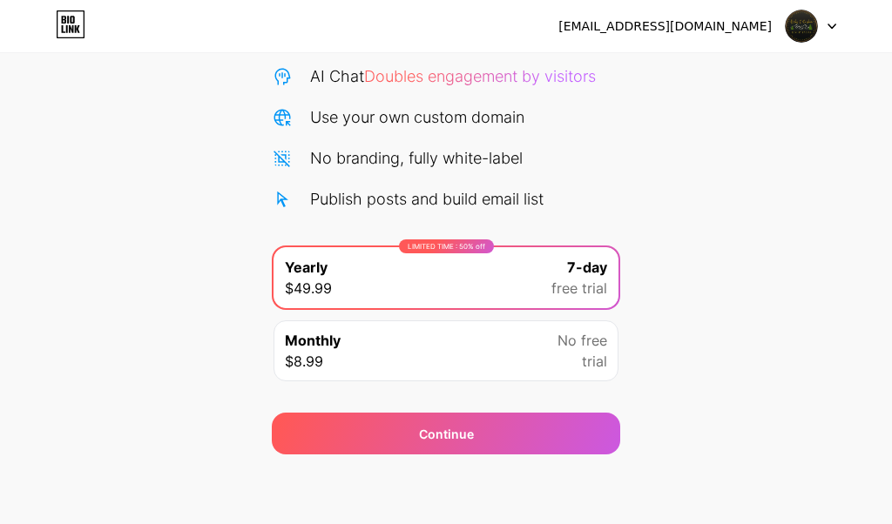
click at [718, 24] on div "[EMAIL_ADDRESS][DOMAIN_NAME]" at bounding box center [664, 26] width 213 height 18
click at [812, 24] on img at bounding box center [801, 26] width 33 height 33
